Goal: Task Accomplishment & Management: Manage account settings

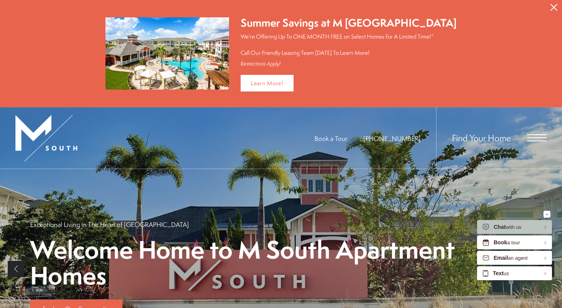
click at [554, 11] on button "Proceed To Website" at bounding box center [554, 7] width 16 height 15
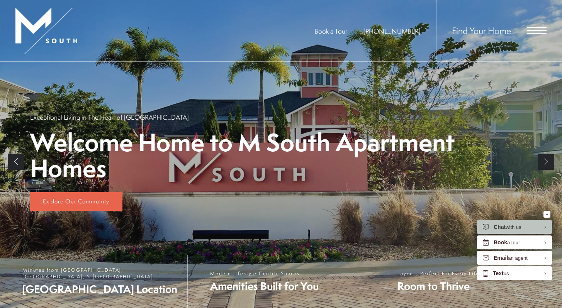
click at [542, 36] on div "Find Your Home" at bounding box center [491, 30] width 110 height 61
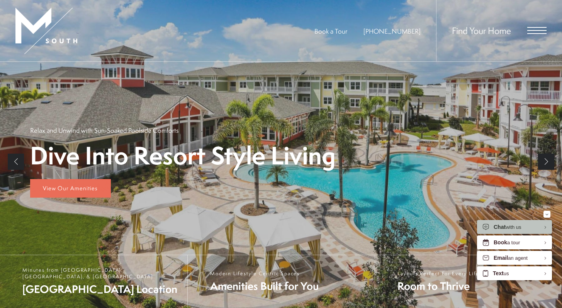
click at [536, 29] on span "Open Menu" at bounding box center [536, 30] width 19 height 7
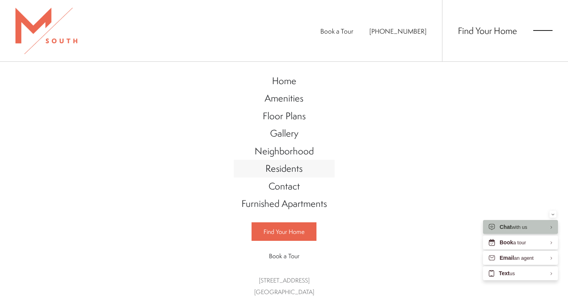
click at [286, 167] on span "Residents" at bounding box center [283, 168] width 37 height 13
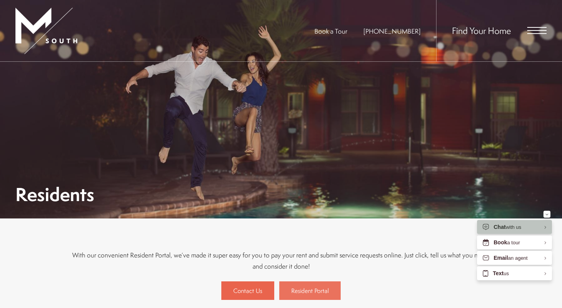
click at [307, 291] on span "Resident Portal" at bounding box center [309, 290] width 37 height 8
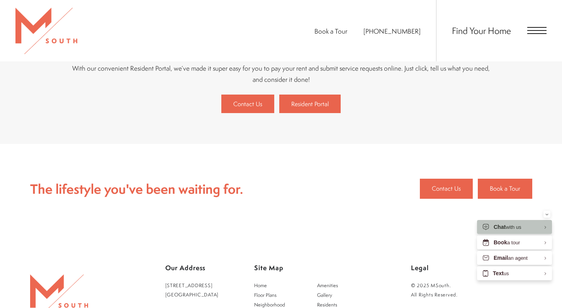
scroll to position [183, 0]
